Goal: Task Accomplishment & Management: Manage account settings

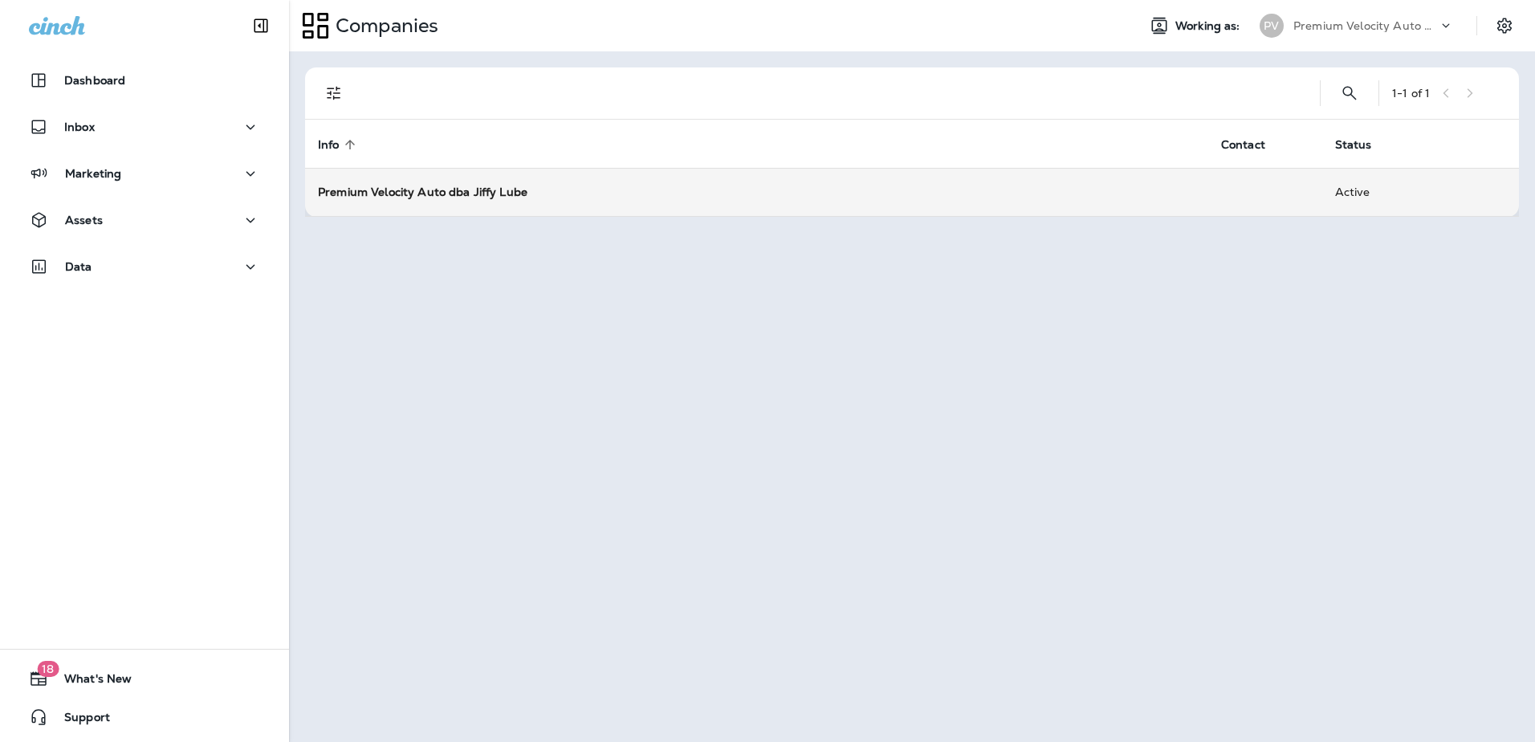
click at [495, 194] on strong "Premium Velocity Auto dba Jiffy Lube" at bounding box center [423, 192] width 210 height 14
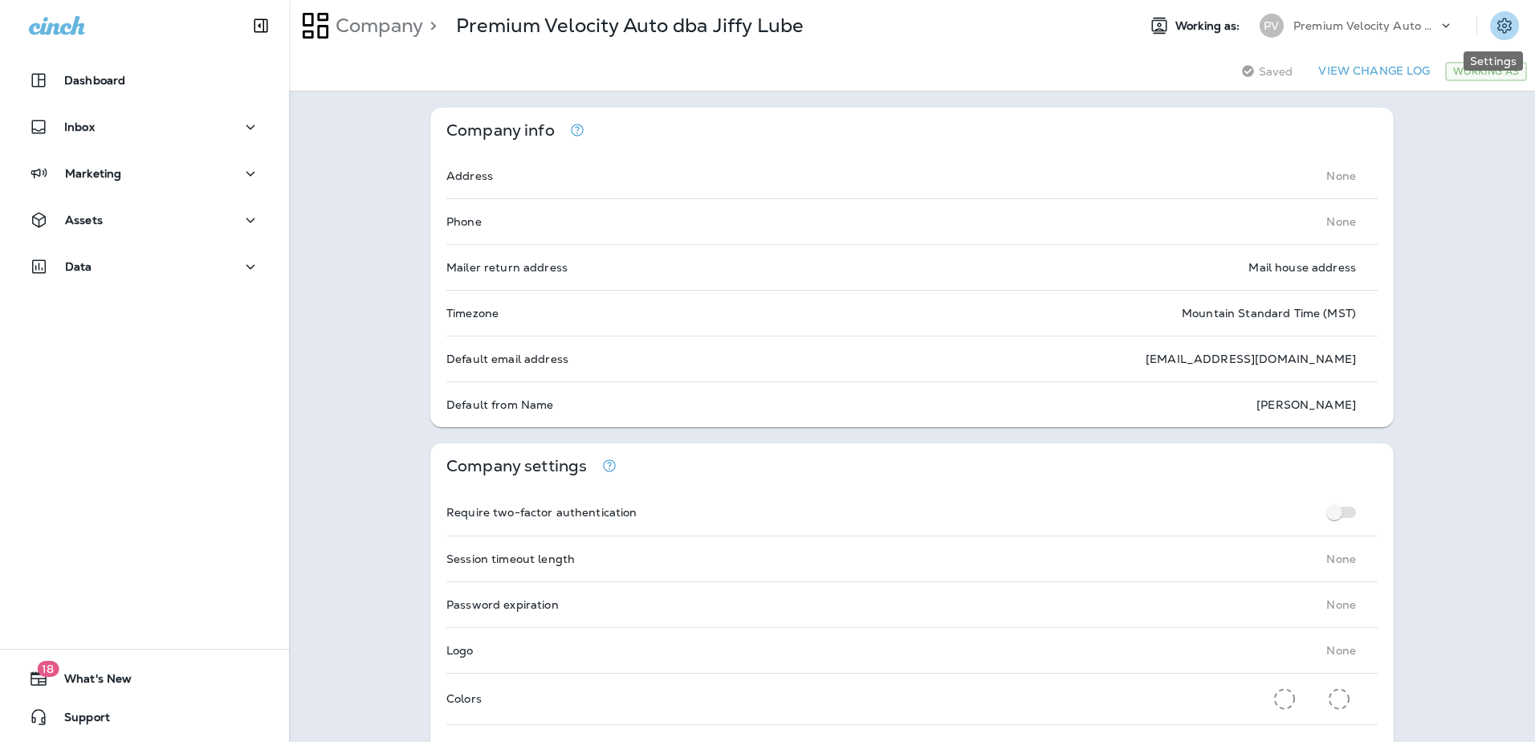
click at [1495, 20] on icon "Settings" at bounding box center [1504, 25] width 19 height 19
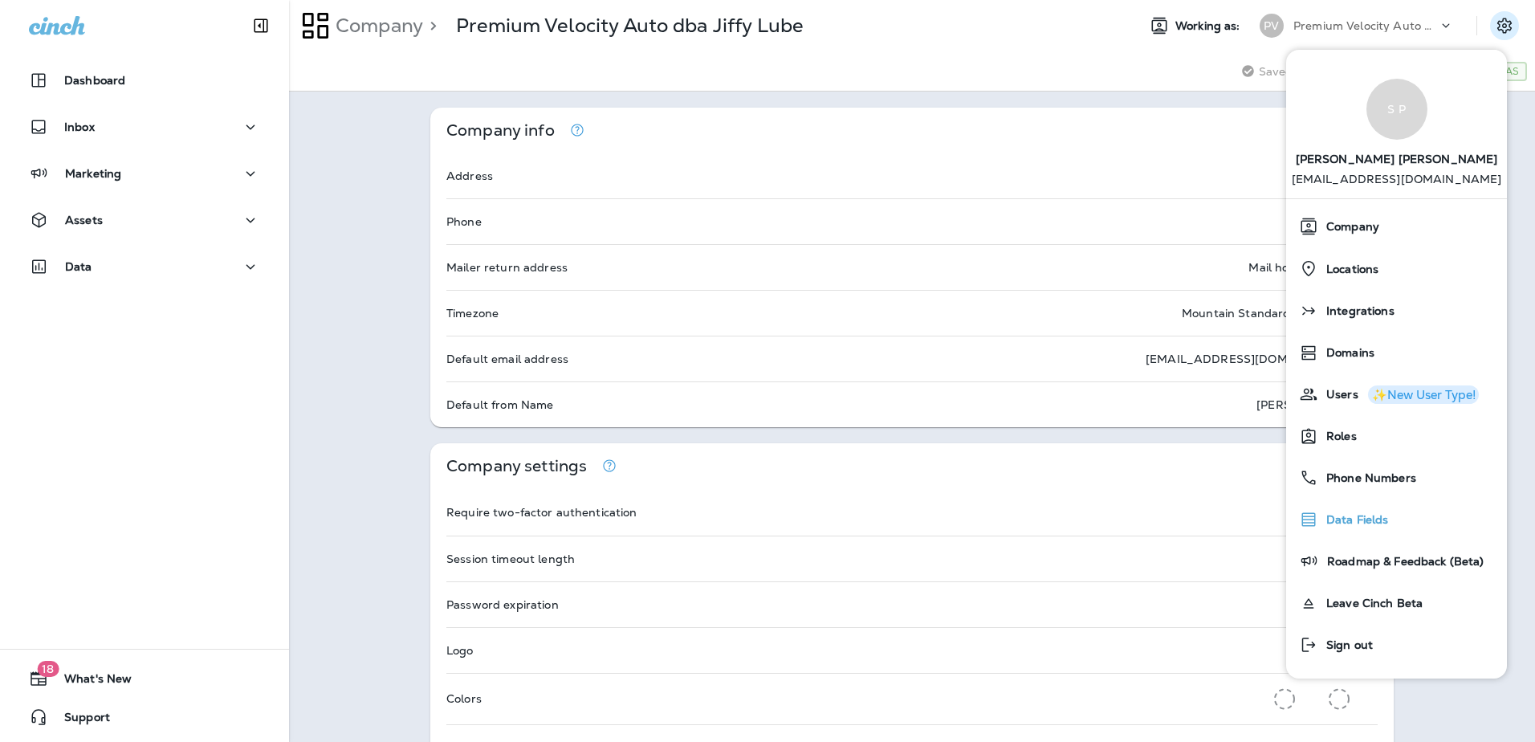
click at [1340, 519] on span "Data Fields" at bounding box center [1354, 520] width 71 height 14
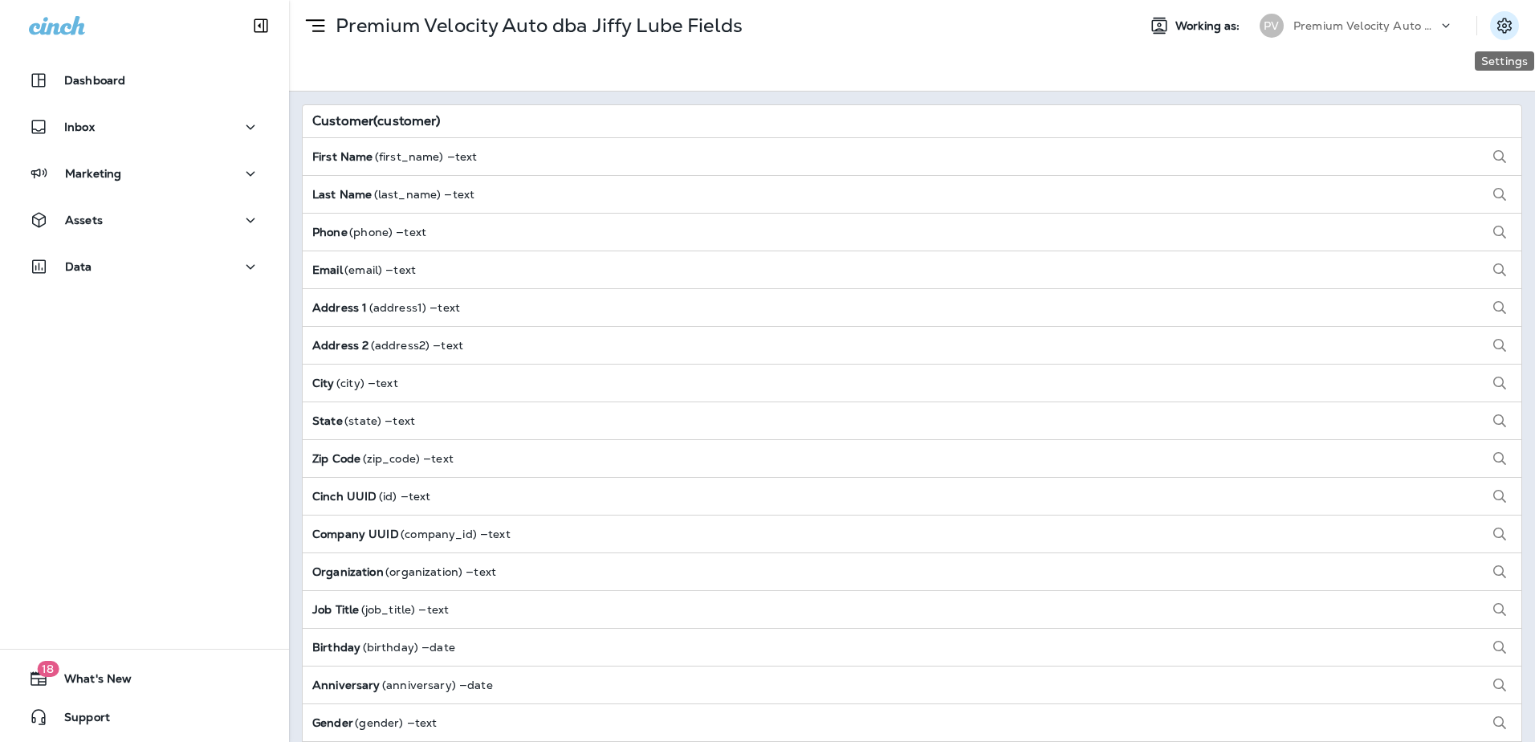
click at [1501, 26] on icon "Settings" at bounding box center [1504, 25] width 19 height 19
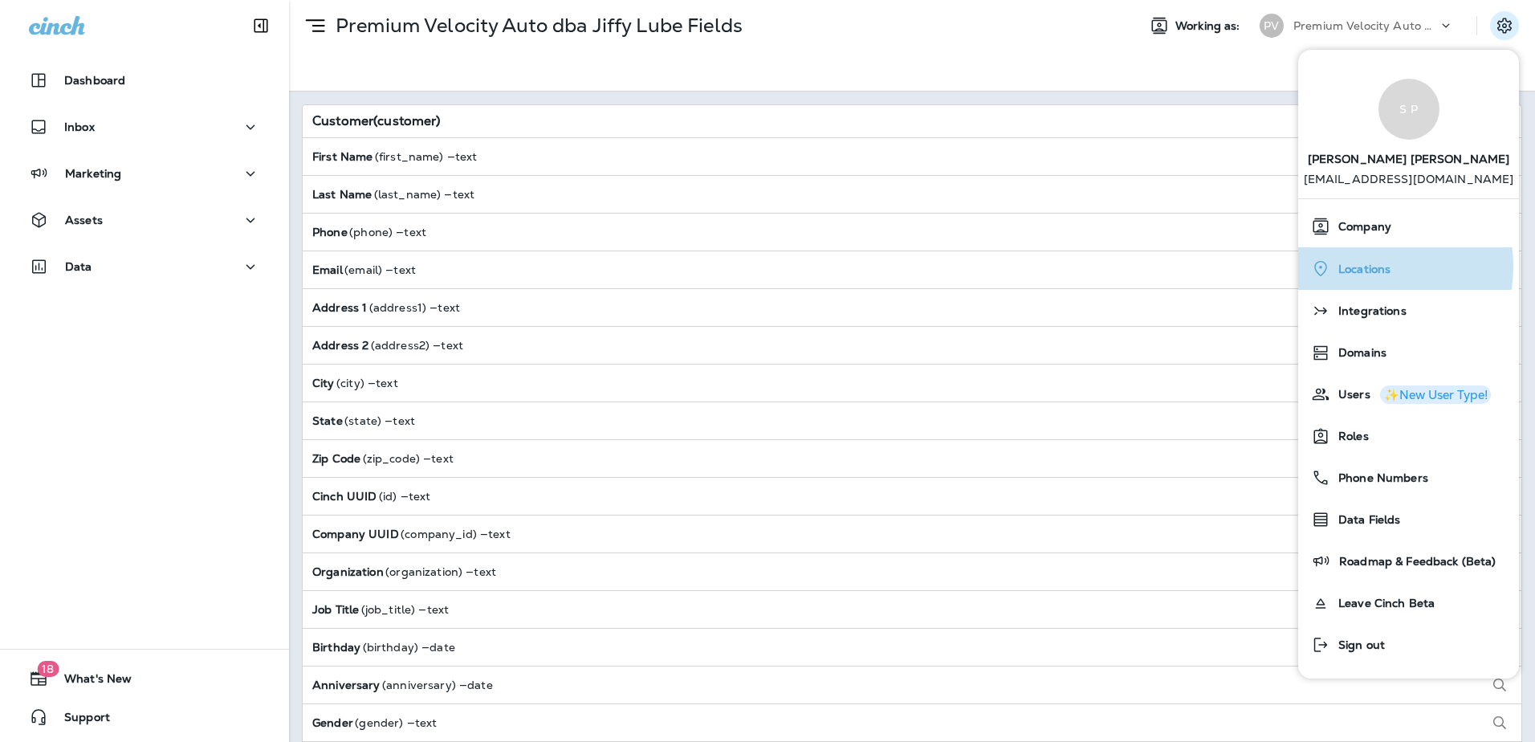
click at [1366, 267] on span "Locations" at bounding box center [1361, 270] width 60 height 14
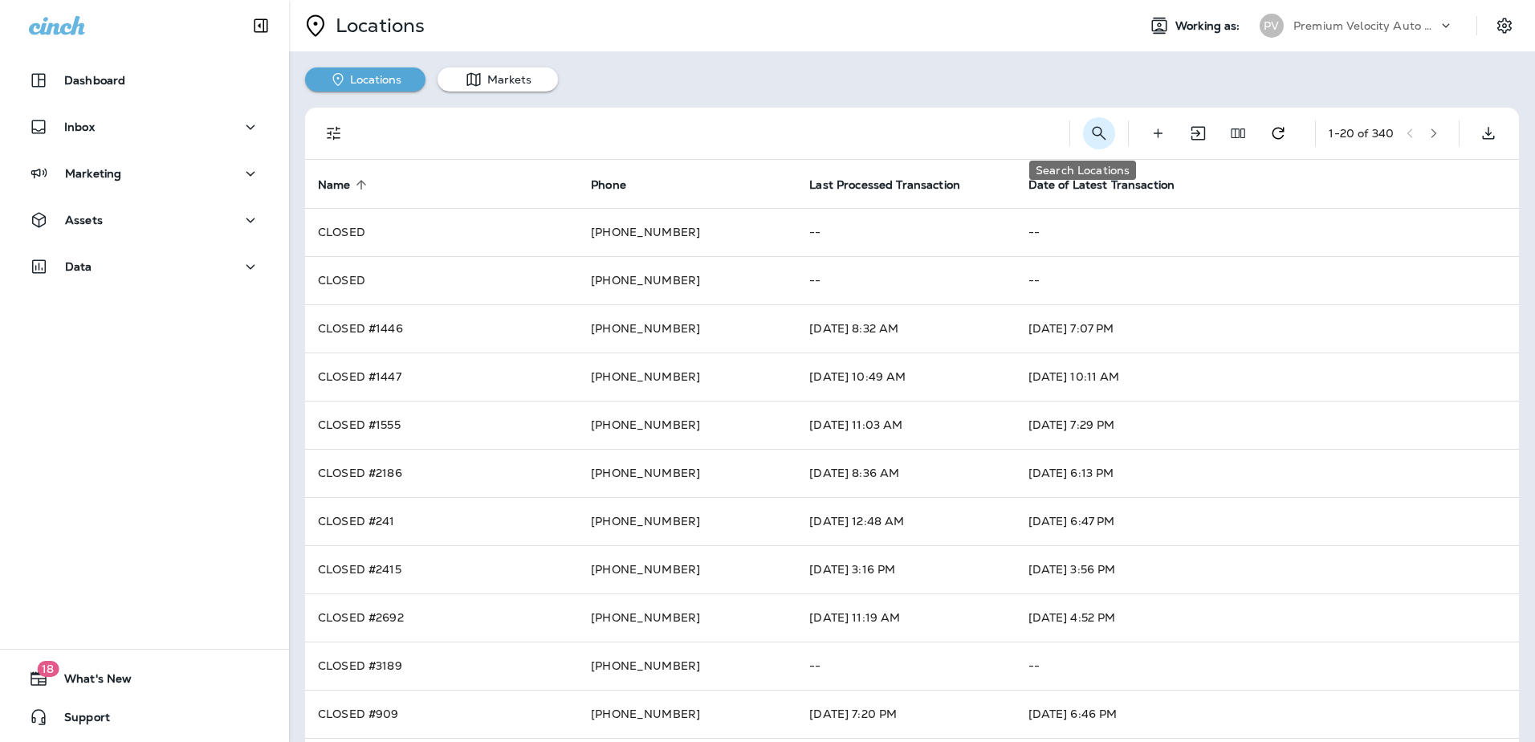
click at [1090, 132] on icon "Search Locations" at bounding box center [1099, 133] width 19 height 19
type input "****"
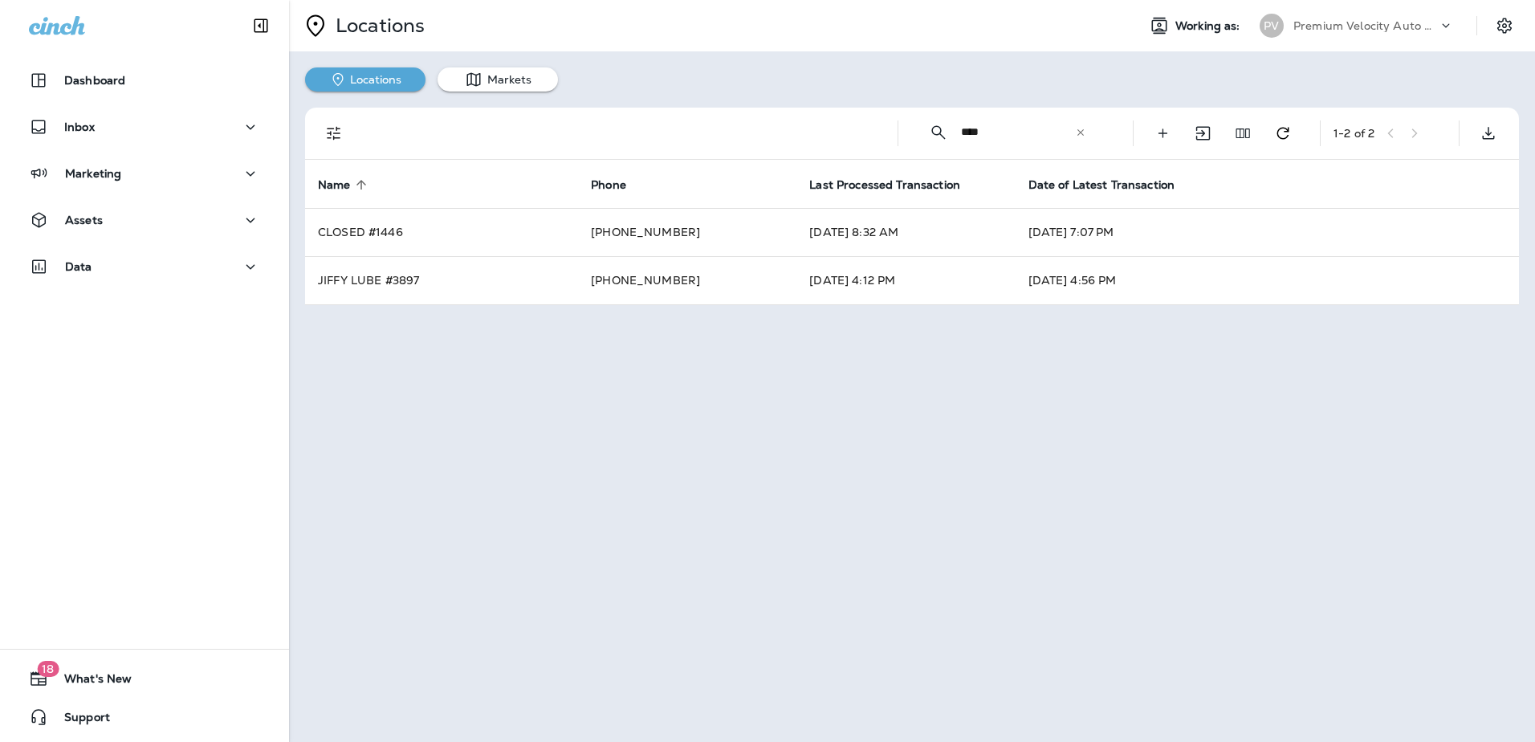
click at [169, 438] on div "Dashboard Inbox Marketing Assets Data 18 What's New Support" at bounding box center [144, 371] width 289 height 742
click at [251, 126] on icon "button" at bounding box center [250, 127] width 19 height 20
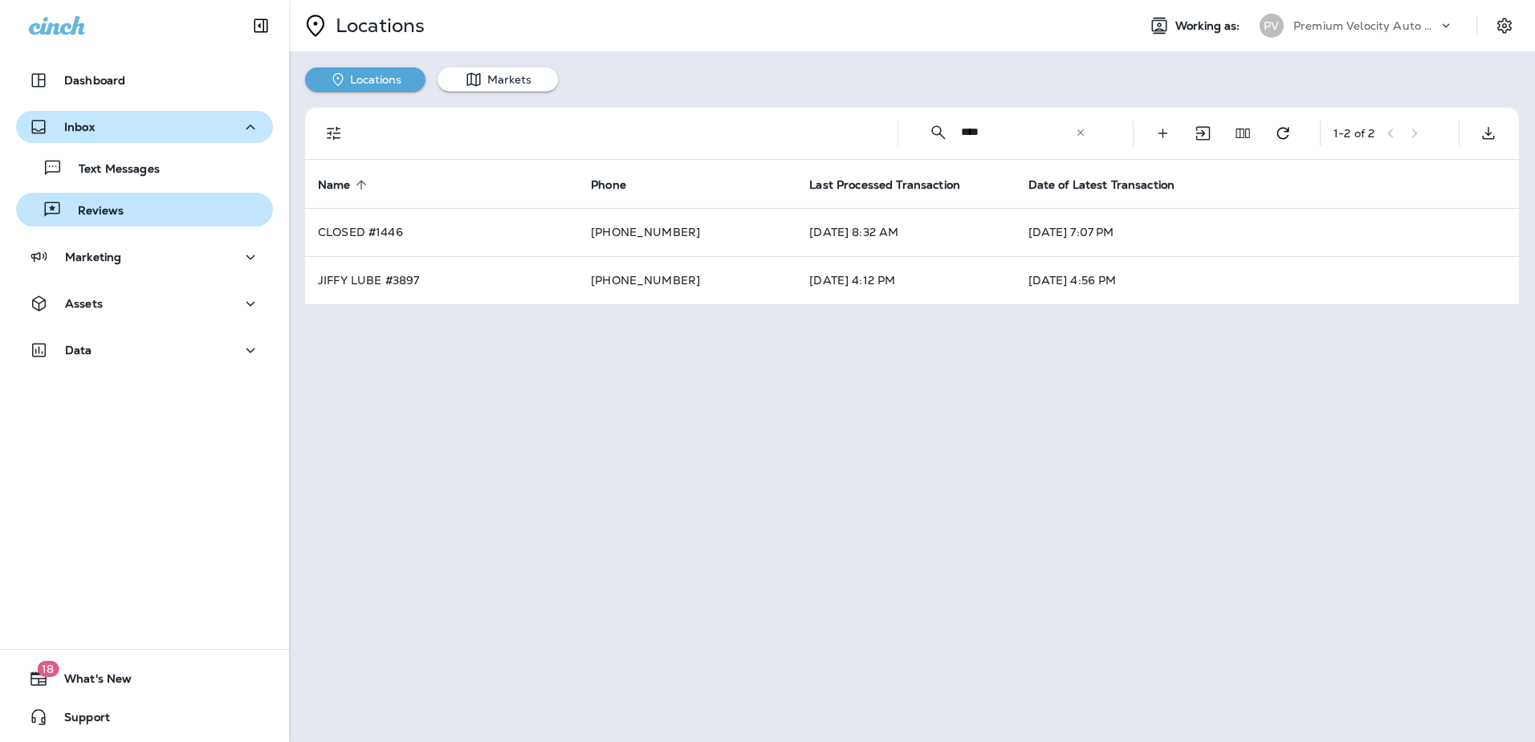
click at [77, 213] on p "Reviews" at bounding box center [93, 211] width 62 height 15
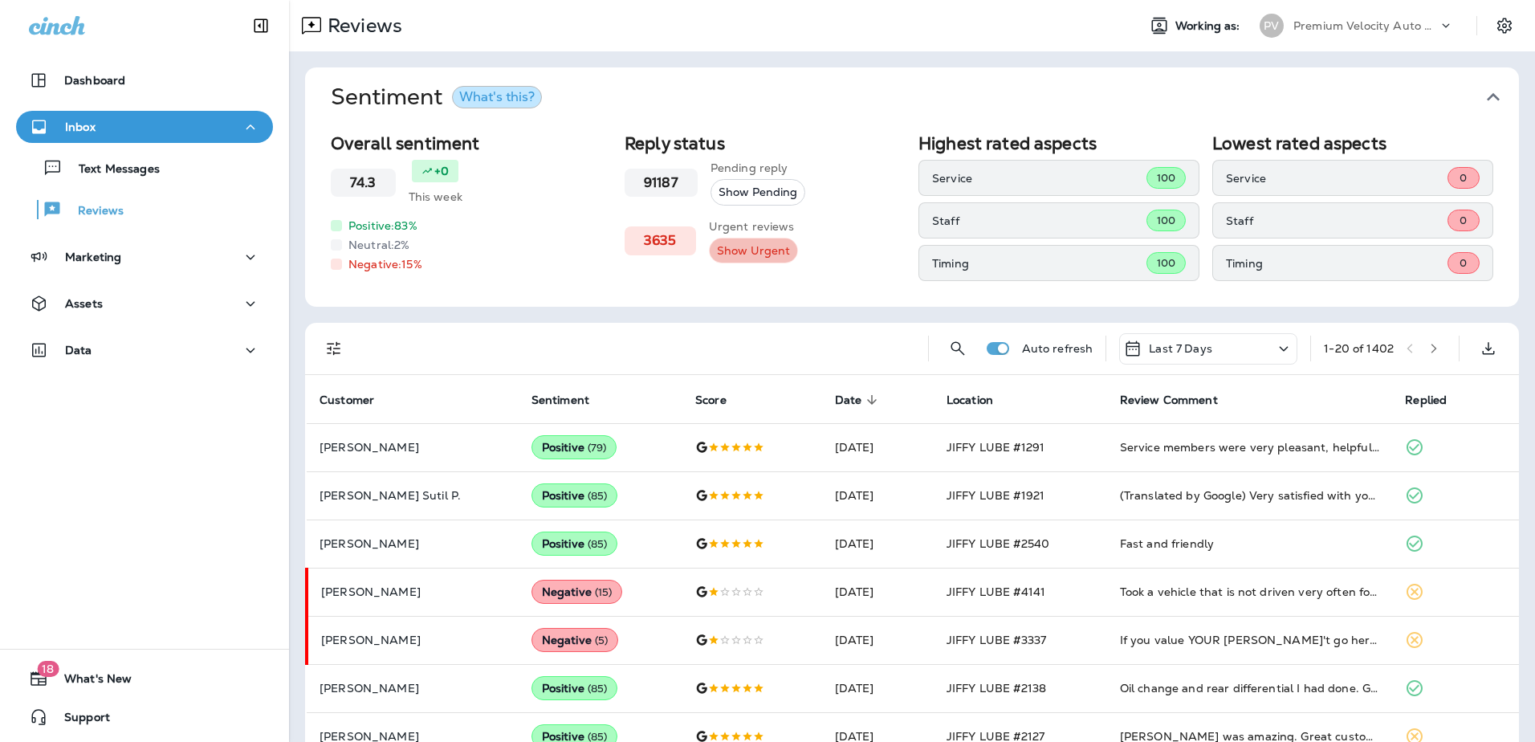
click at [748, 247] on button "Show Urgent" at bounding box center [753, 251] width 89 height 27
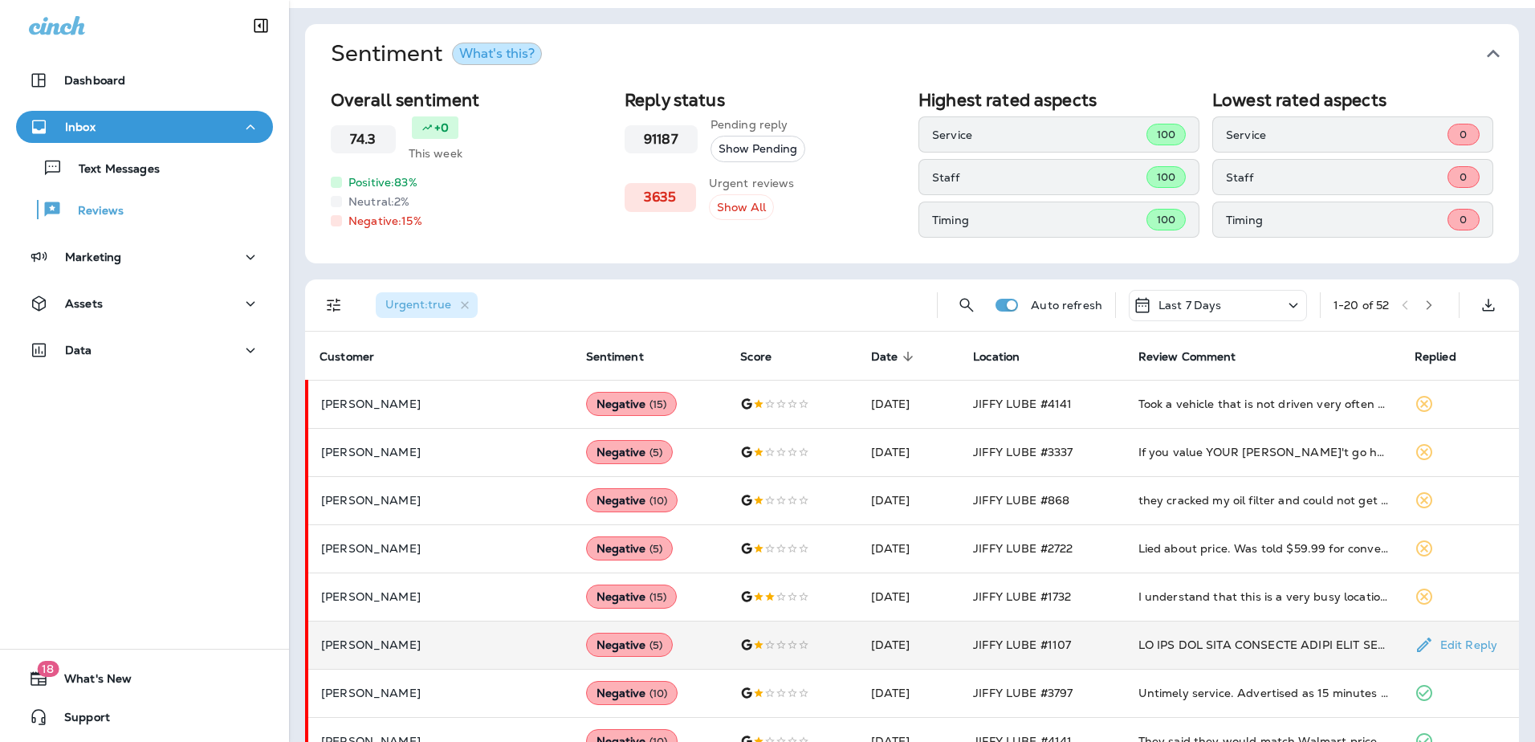
scroll to position [80, 0]
